Goal: Task Accomplishment & Management: Use online tool/utility

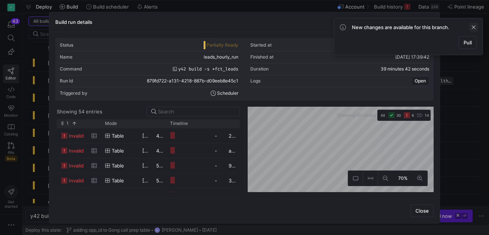
scroll to position [0, 121]
click at [475, 24] on span at bounding box center [473, 27] width 9 height 9
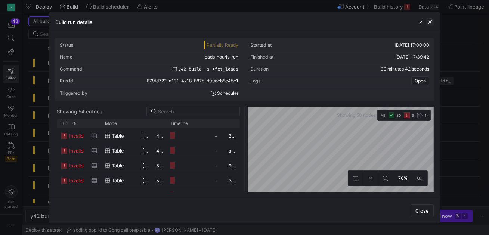
click at [430, 22] on span "button" at bounding box center [429, 21] width 7 height 7
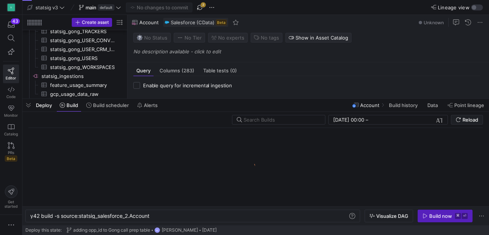
scroll to position [0, 121]
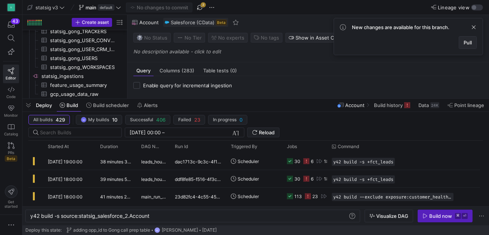
click at [466, 44] on span "Pull" at bounding box center [467, 43] width 8 height 6
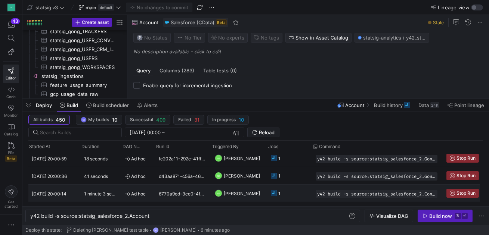
scroll to position [5, 0]
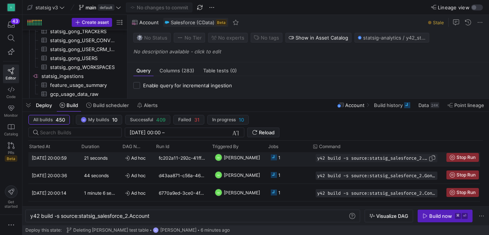
click at [407, 159] on span "y42 build -s source:statsig_salesforce_2.Gong__Related_Lead__c+" at bounding box center [372, 158] width 111 height 5
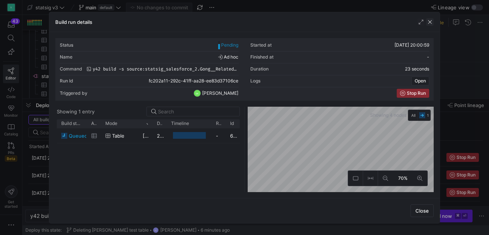
click at [429, 20] on span "button" at bounding box center [429, 21] width 7 height 7
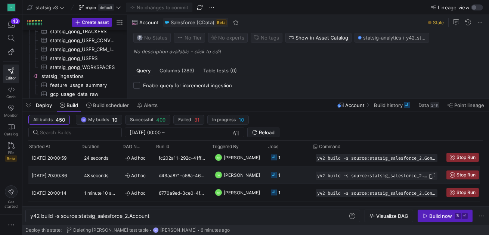
click at [362, 178] on span "y42 build -s source:statsig_salesforce_2.Gong__Related_Contact__c+" at bounding box center [372, 175] width 111 height 5
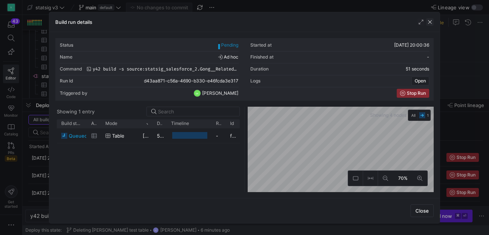
click at [430, 24] on span "button" at bounding box center [429, 21] width 7 height 7
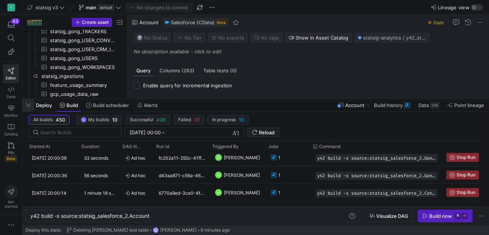
click at [31, 106] on span "button" at bounding box center [28, 105] width 12 height 13
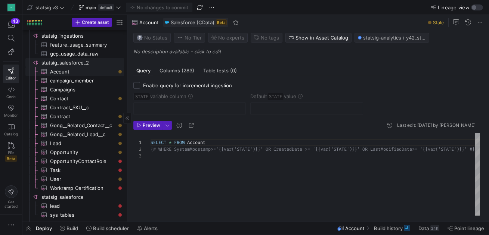
click at [85, 71] on span "Account​​​​​​​​​" at bounding box center [82, 72] width 65 height 9
click at [30, 227] on span "button" at bounding box center [28, 228] width 12 height 13
